Goal: Go to known website: Go to known website

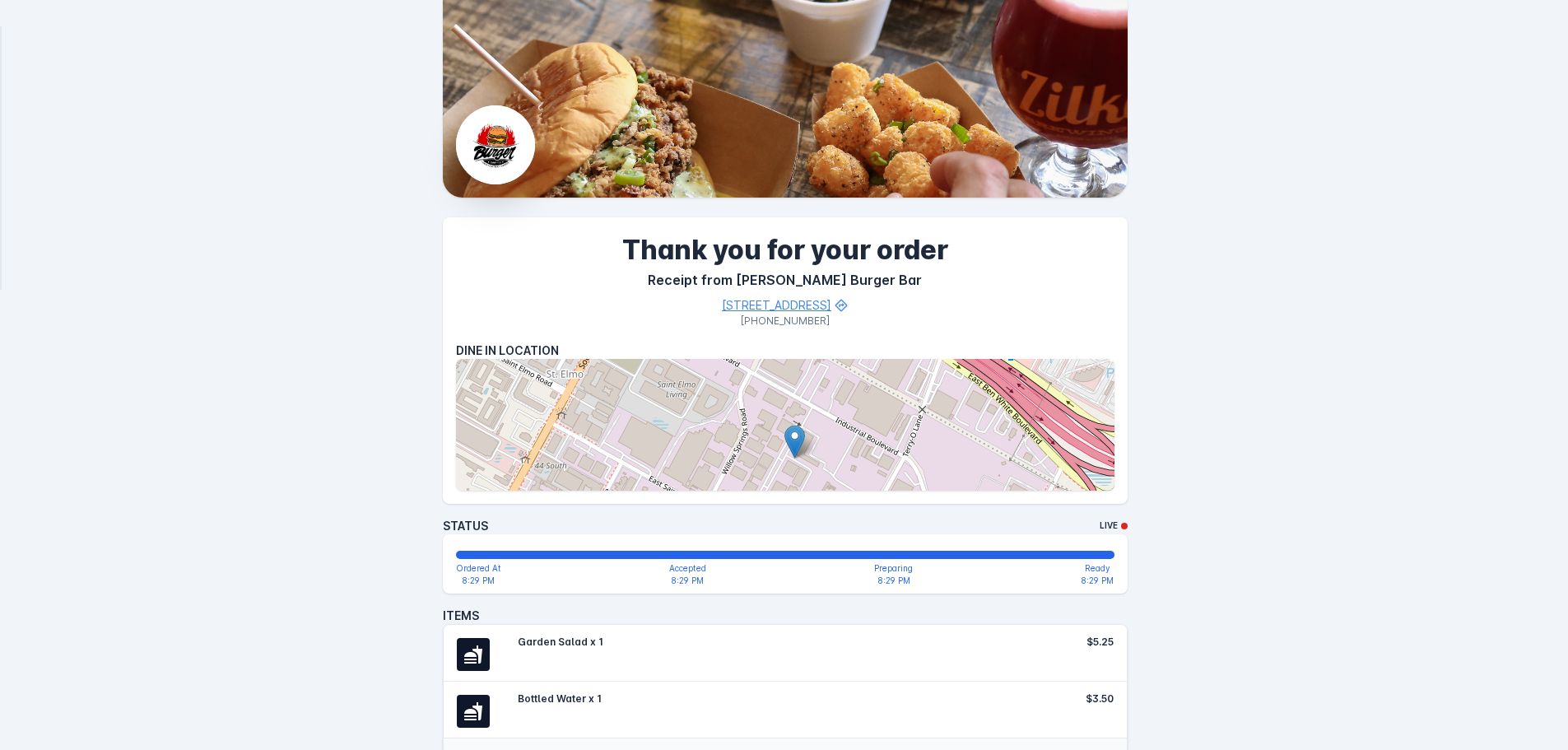
scroll to position [82, 0]
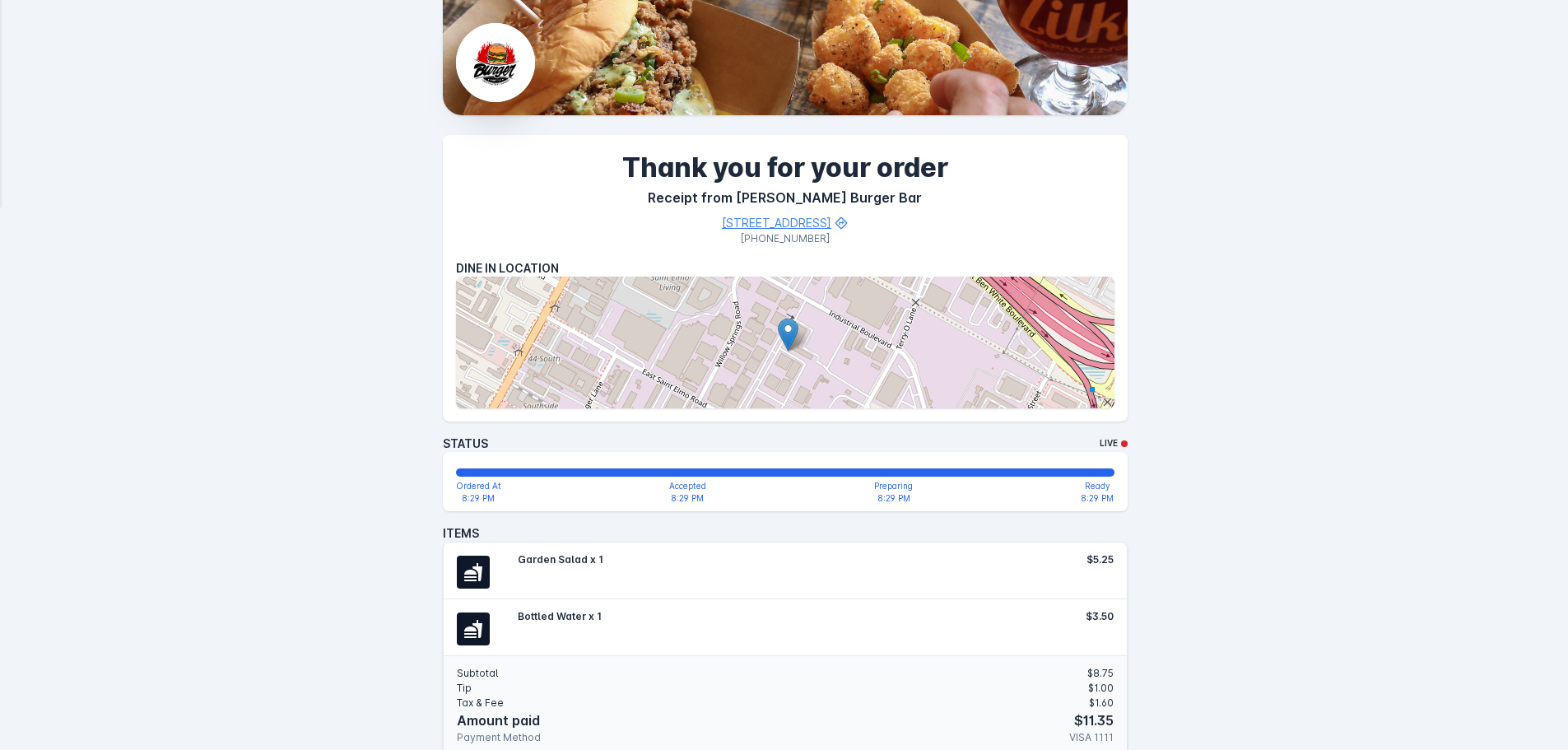
drag, startPoint x: 860, startPoint y: 350, endPoint x: 857, endPoint y: 330, distance: 20.2
click at [857, 330] on div at bounding box center [785, 343] width 658 height 132
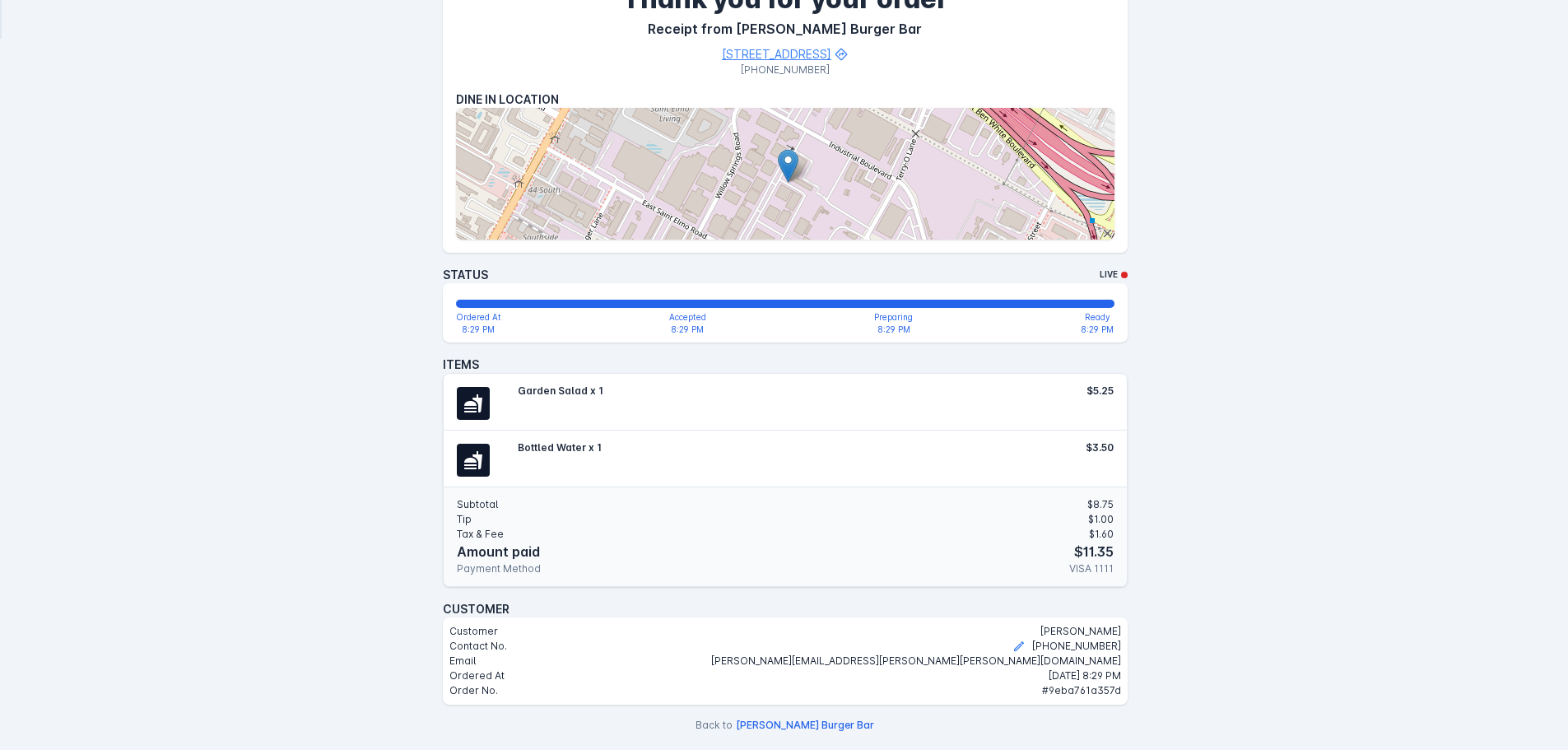
scroll to position [257, 0]
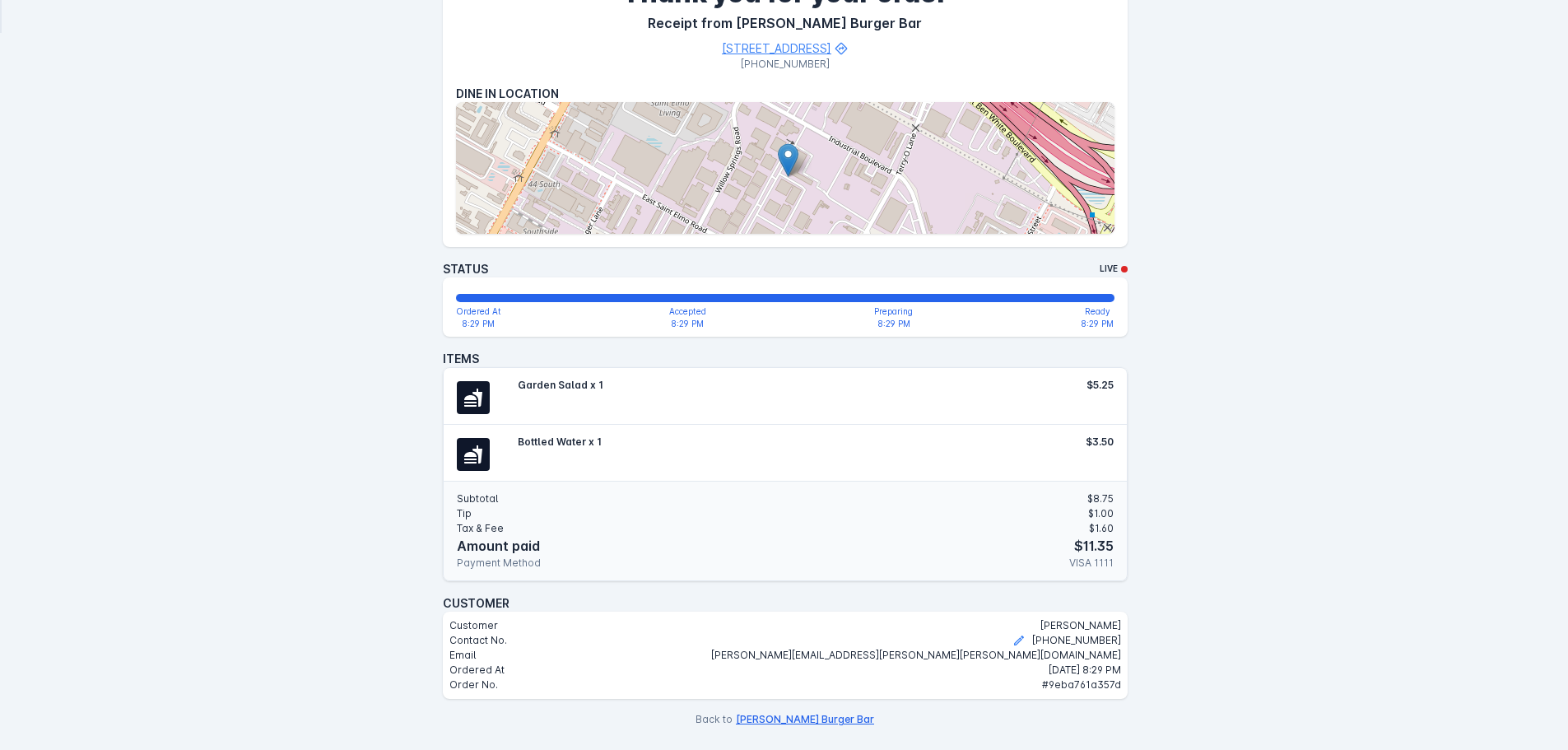
click at [816, 718] on button "[PERSON_NAME] Burger Bar" at bounding box center [804, 719] width 138 height 15
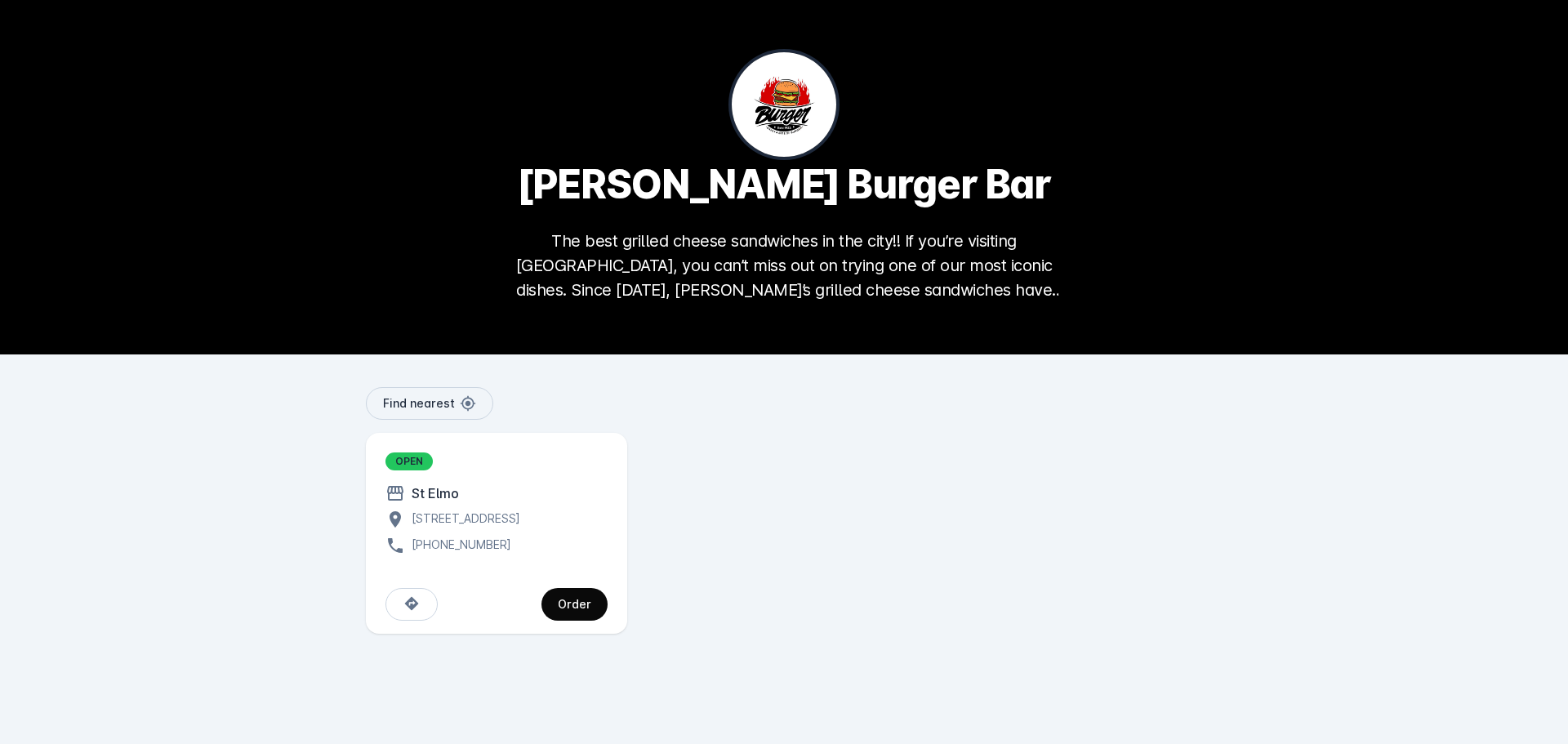
click at [581, 624] on span "continue" at bounding box center [575, 604] width 66 height 39
